Goal: Book appointment/travel/reservation

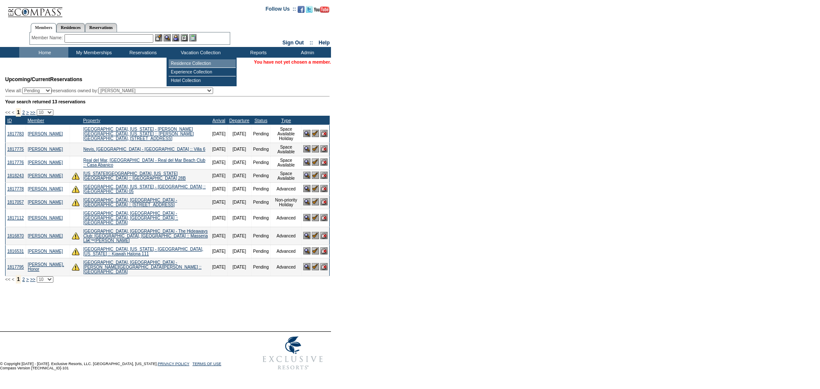
click at [180, 67] on td "Residence Collection" at bounding box center [202, 63] width 67 height 9
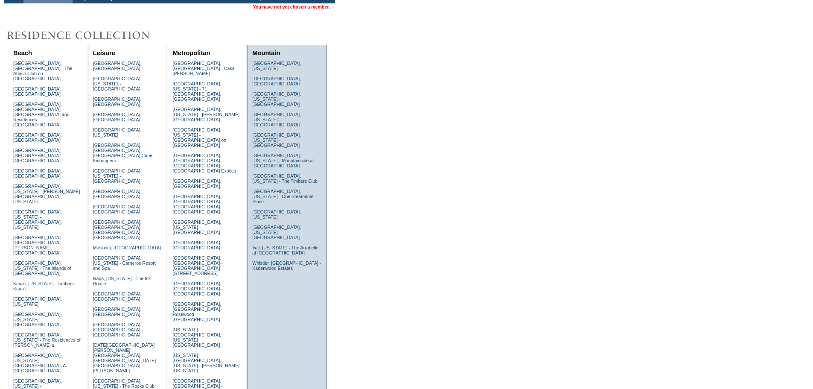
scroll to position [59, 0]
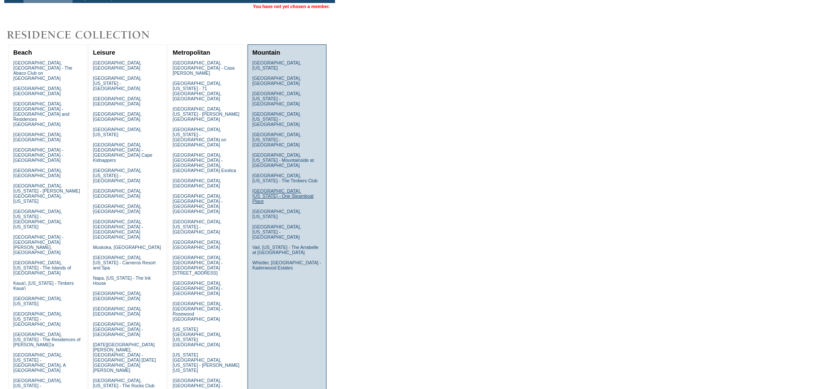
scroll to position [0, 0]
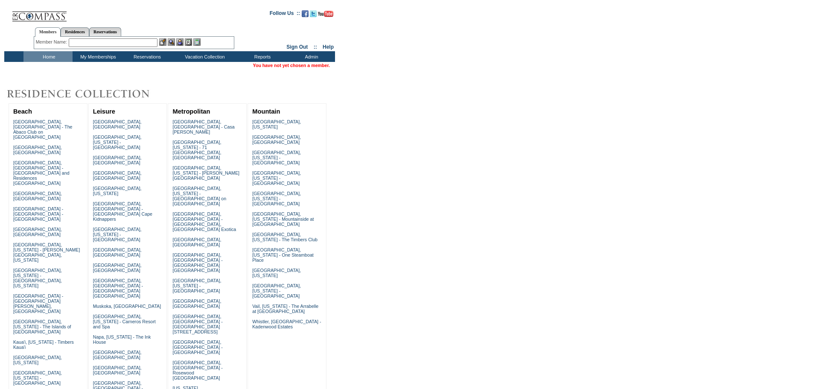
click at [101, 44] on input "text" at bounding box center [113, 42] width 89 height 9
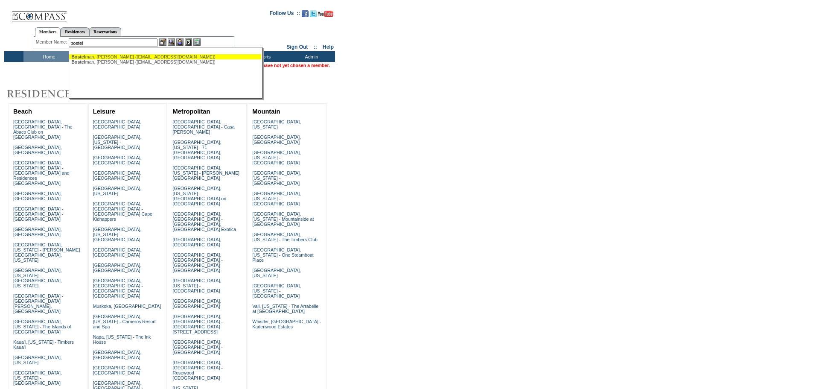
click at [112, 57] on div "Bostel man, Angela (angelanbostelman@gmail.com)" at bounding box center [165, 56] width 188 height 5
type input "Bostelman, Angela (angelanbostelman@gmail.com)"
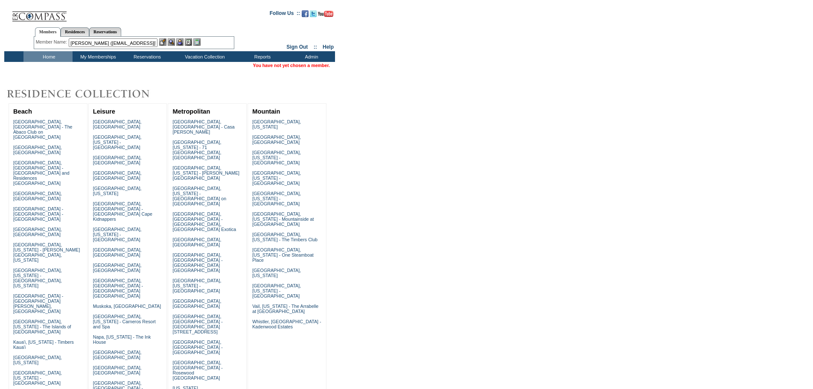
click at [182, 39] on img at bounding box center [179, 41] width 7 height 7
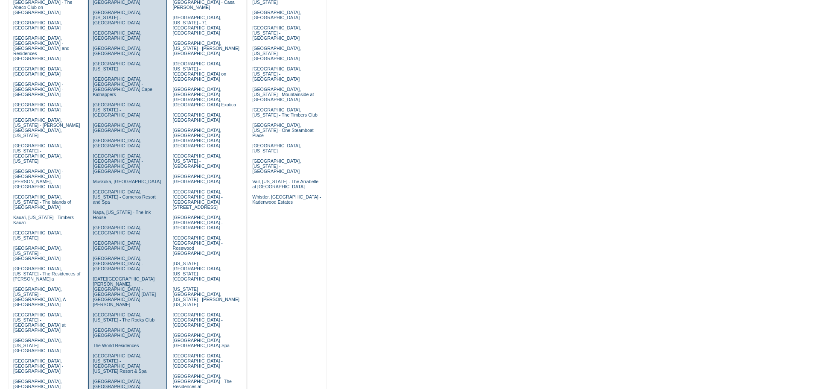
scroll to position [125, 0]
click at [99, 312] on link "[GEOGRAPHIC_DATA], [US_STATE] - The Rocks Club" at bounding box center [124, 317] width 62 height 10
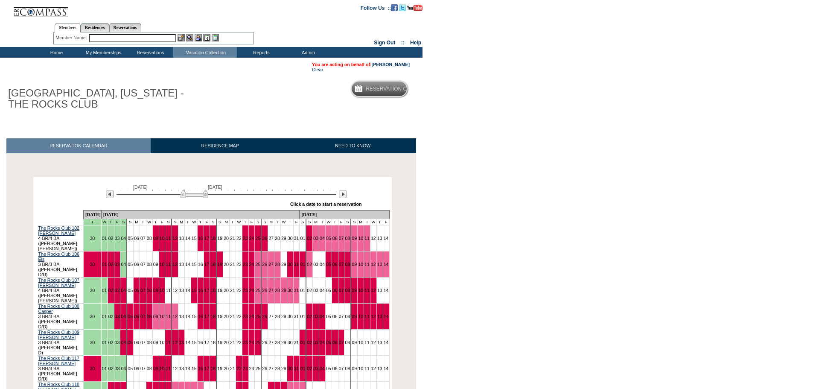
scroll to position [104, 0]
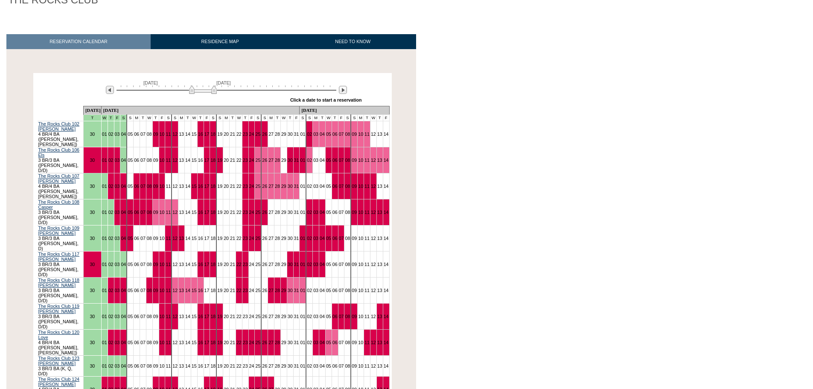
drag, startPoint x: 206, startPoint y: 94, endPoint x: 214, endPoint y: 94, distance: 8.6
click at [214, 94] on img at bounding box center [203, 89] width 28 height 9
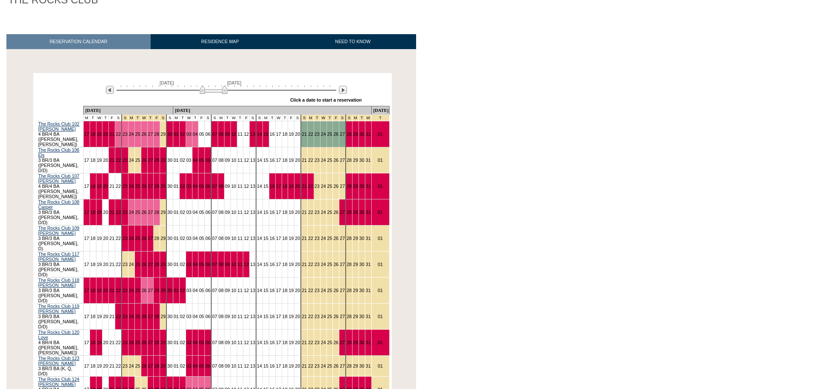
drag, startPoint x: 214, startPoint y: 92, endPoint x: 225, endPoint y: 91, distance: 11.1
click at [225, 91] on img at bounding box center [214, 89] width 28 height 9
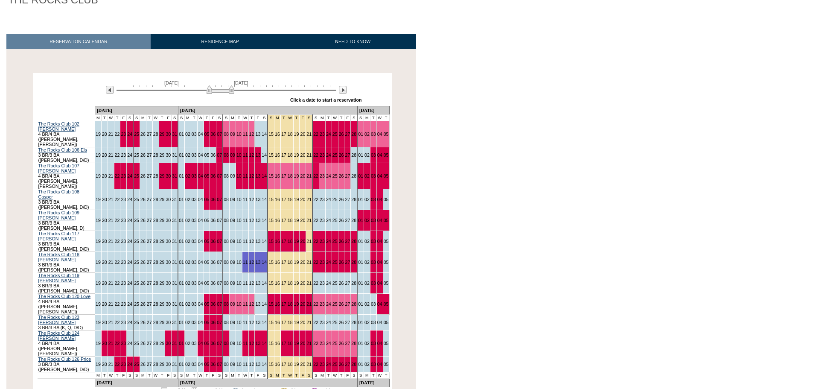
drag, startPoint x: 225, startPoint y: 91, endPoint x: 232, endPoint y: 91, distance: 6.4
click at [232, 91] on img at bounding box center [221, 89] width 28 height 9
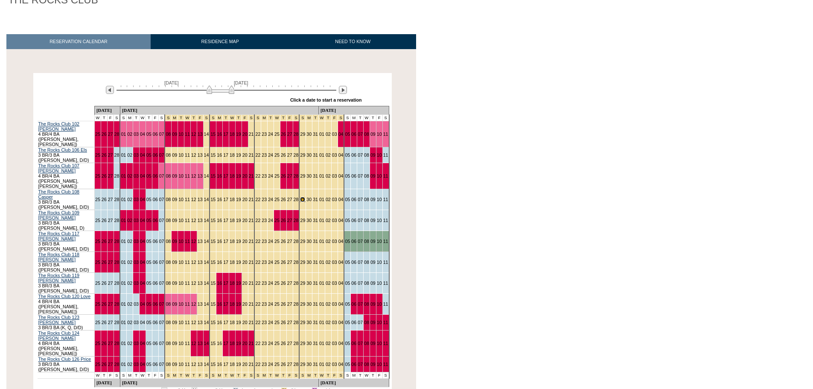
click at [300, 197] on link "29" at bounding box center [302, 199] width 5 height 5
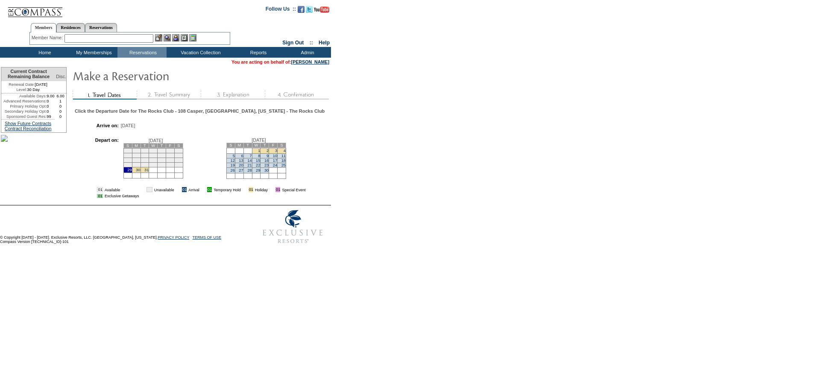
click at [235, 158] on td "5" at bounding box center [231, 155] width 9 height 5
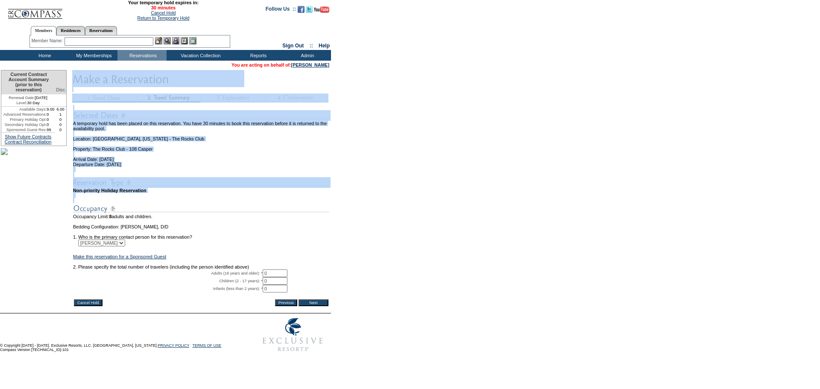
drag, startPoint x: 73, startPoint y: 201, endPoint x: 185, endPoint y: 207, distance: 112.0
click at [185, 207] on tr "Current Contract Account Summary (prior to this reservation) Disc. Renewal Date…" at bounding box center [165, 191] width 329 height 242
click at [185, 207] on td at bounding box center [201, 206] width 256 height 16
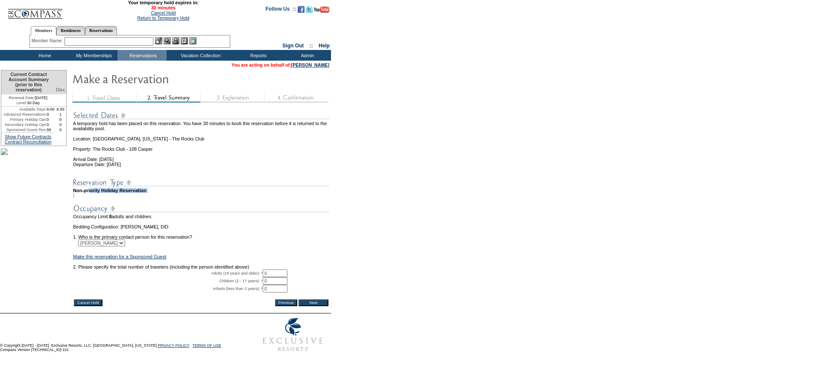
drag, startPoint x: 174, startPoint y: 203, endPoint x: 97, endPoint y: 199, distance: 77.8
click at [97, 199] on tbody "A temporary hold has been placed on this reservation. You have 30 minutes to bo…" at bounding box center [201, 201] width 256 height 193
click at [182, 214] on img at bounding box center [201, 208] width 256 height 11
drag, startPoint x: 135, startPoint y: 170, endPoint x: 159, endPoint y: 173, distance: 24.9
click at [159, 167] on td "Departure Date: Sunday, April 5, 2026" at bounding box center [201, 164] width 256 height 5
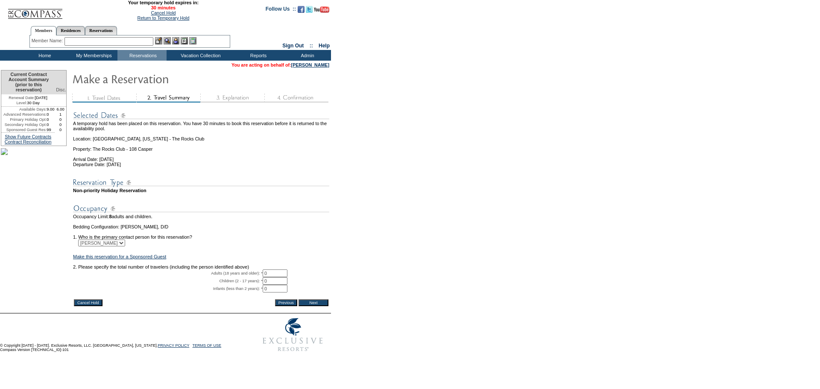
click at [167, 181] on td at bounding box center [201, 180] width 256 height 16
click at [214, 172] on td at bounding box center [201, 169] width 256 height 5
click at [186, 68] on td "Residence Collection" at bounding box center [202, 68] width 67 height 9
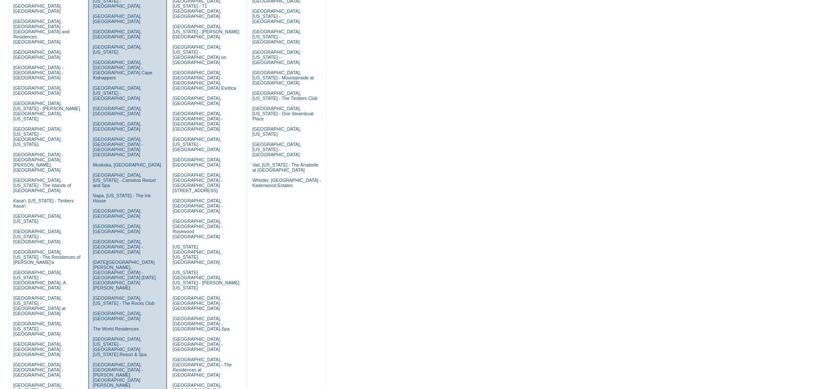
scroll to position [146, 0]
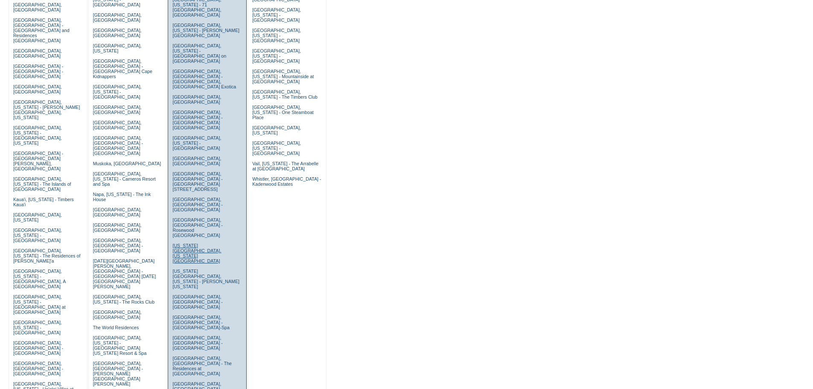
click at [184, 243] on link "New York City, New York - Park Avenue Place" at bounding box center [197, 253] width 49 height 20
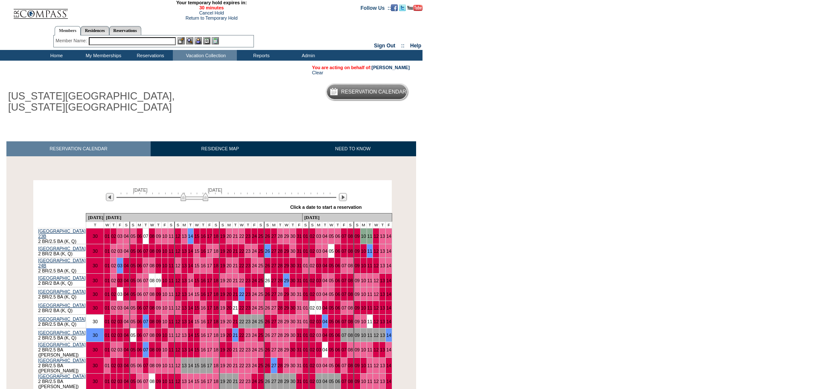
scroll to position [136, 0]
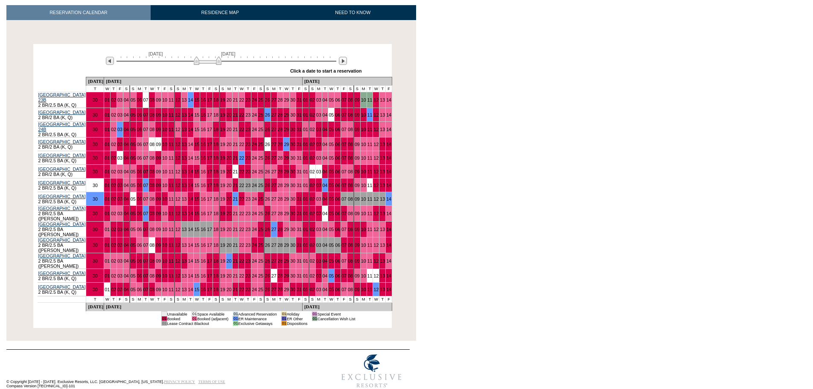
drag, startPoint x: 205, startPoint y: 64, endPoint x: 222, endPoint y: 67, distance: 17.7
click at [222, 65] on img at bounding box center [208, 60] width 28 height 9
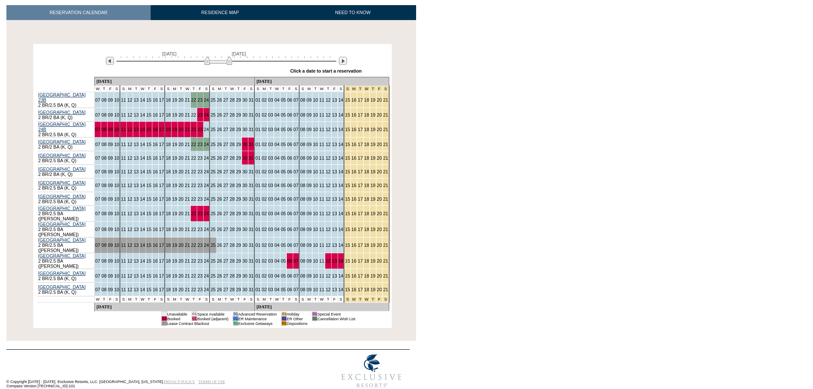
drag, startPoint x: 222, startPoint y: 67, endPoint x: 230, endPoint y: 66, distance: 8.2
click at [230, 65] on img at bounding box center [219, 60] width 28 height 9
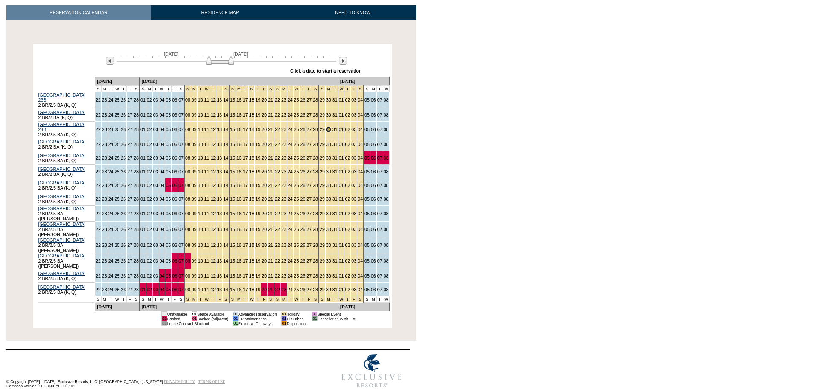
click at [326, 129] on link "30" at bounding box center [328, 129] width 5 height 5
